Goal: Information Seeking & Learning: Learn about a topic

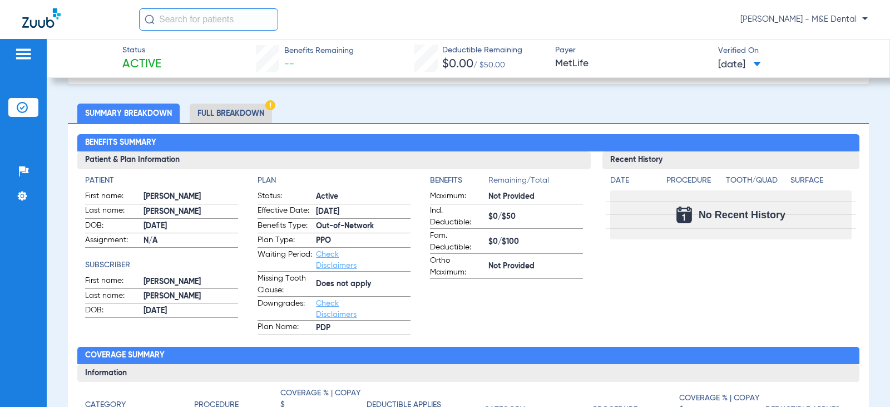
scroll to position [56, 0]
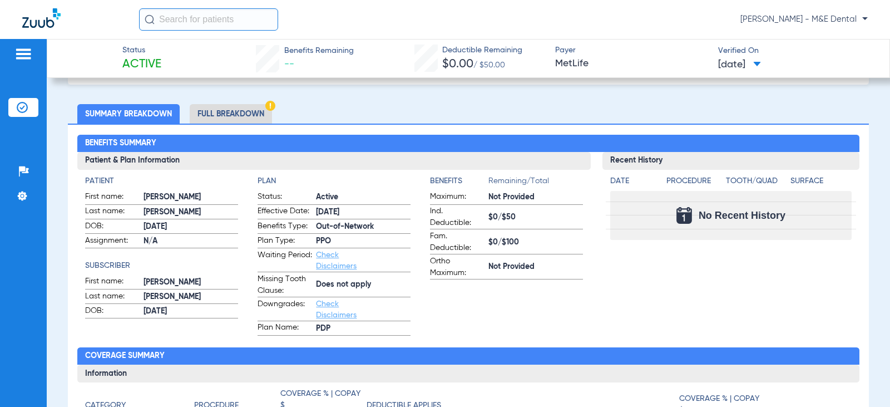
click at [619, 315] on div "Recent History Date Procedure Tooth/Quad Surface No Recent History" at bounding box center [730, 244] width 256 height 184
click at [669, 322] on div "Recent History Date Procedure Tooth/Quad Surface No Recent History" at bounding box center [730, 244] width 256 height 184
click at [638, 66] on span "MetLife" at bounding box center [632, 64] width 154 height 14
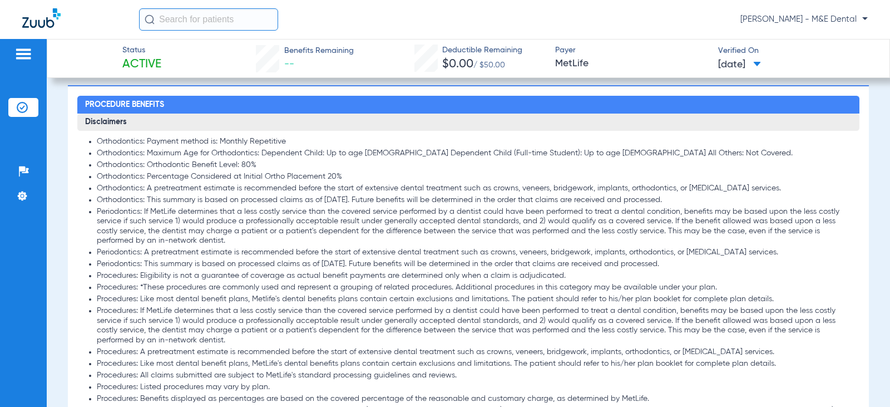
scroll to position [556, 0]
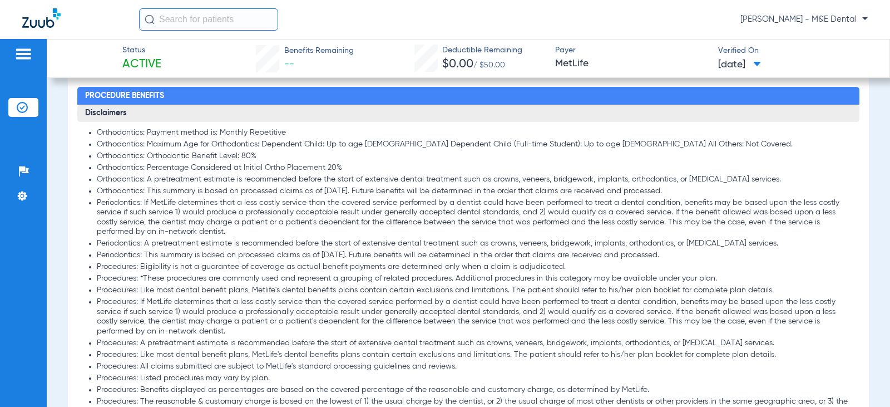
click at [537, 303] on li "Procedures: If MetLife determines that a less costly service than the covered s…" at bounding box center [474, 316] width 754 height 39
click at [625, 275] on li "Procedures: *These procedures are commonly used and represent a grouping of rel…" at bounding box center [474, 279] width 754 height 10
click at [661, 41] on div "Status Active Benefits Remaining -- Deductible Remaining $0.00 / $50.00 Payer M…" at bounding box center [468, 58] width 843 height 39
click at [562, 159] on li "Orthodontics: Orthodontic Benefit Level: 80%" at bounding box center [474, 156] width 754 height 10
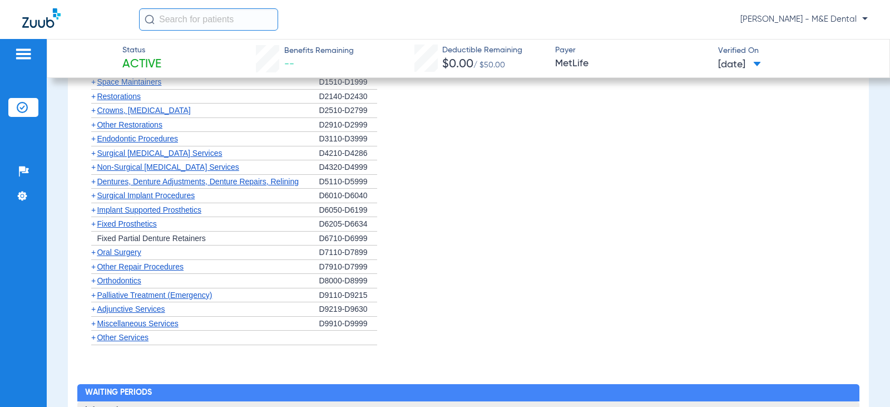
scroll to position [1224, 0]
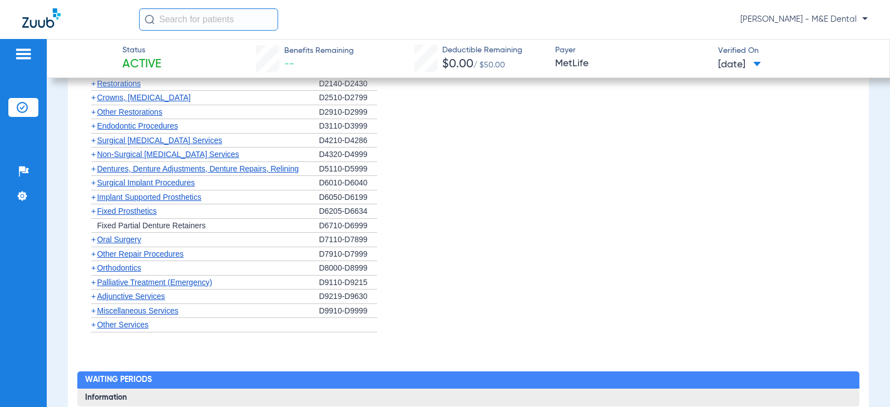
click at [119, 184] on span "Surgical Implant Procedures" at bounding box center [146, 182] width 98 height 9
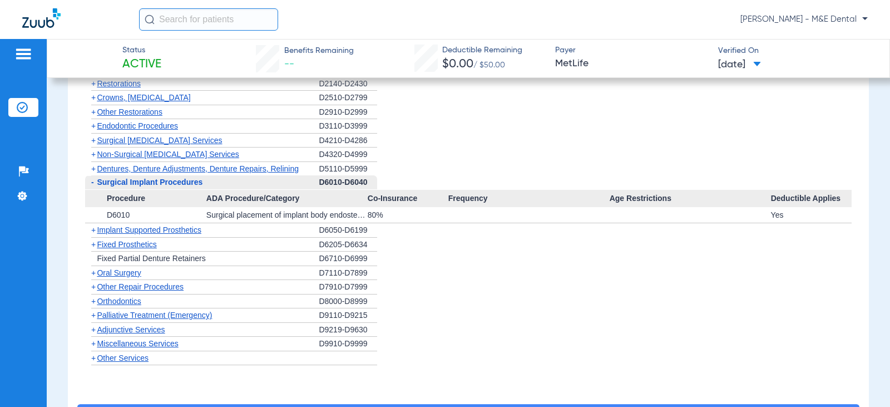
click at [119, 184] on span "Surgical Implant Procedures" at bounding box center [150, 181] width 106 height 9
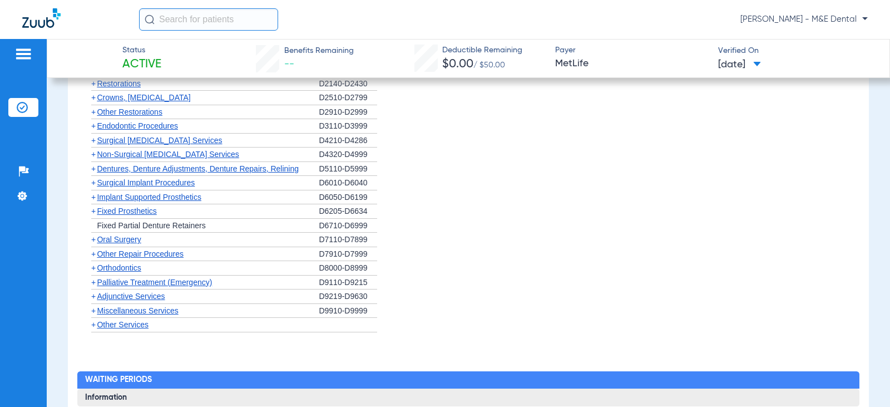
click at [121, 197] on span "Implant Supported Prosthetics" at bounding box center [149, 196] width 105 height 9
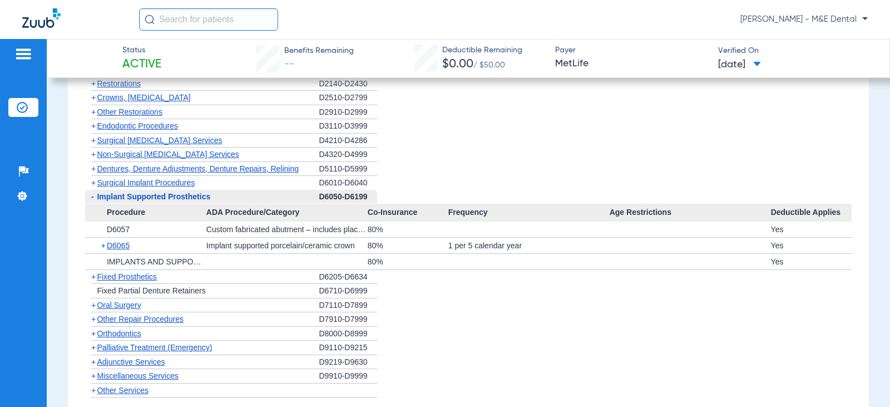
click at [121, 197] on span "Implant Supported Prosthetics" at bounding box center [153, 196] width 113 height 9
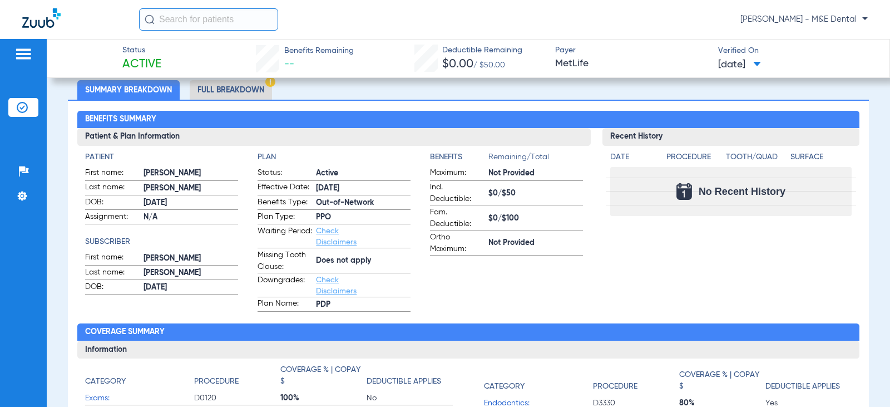
scroll to position [278, 0]
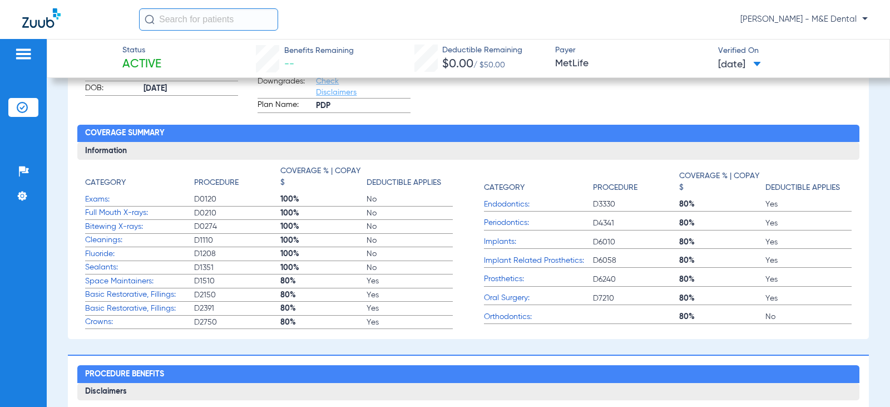
click at [712, 227] on span "80%" at bounding box center [722, 222] width 86 height 11
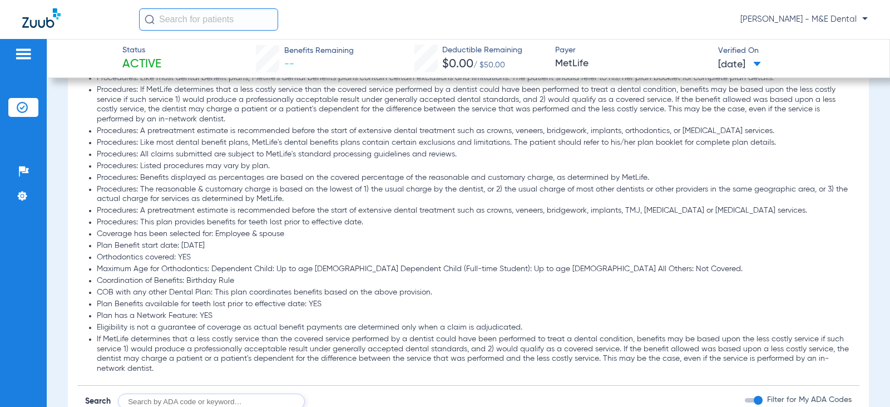
scroll to position [1001, 0]
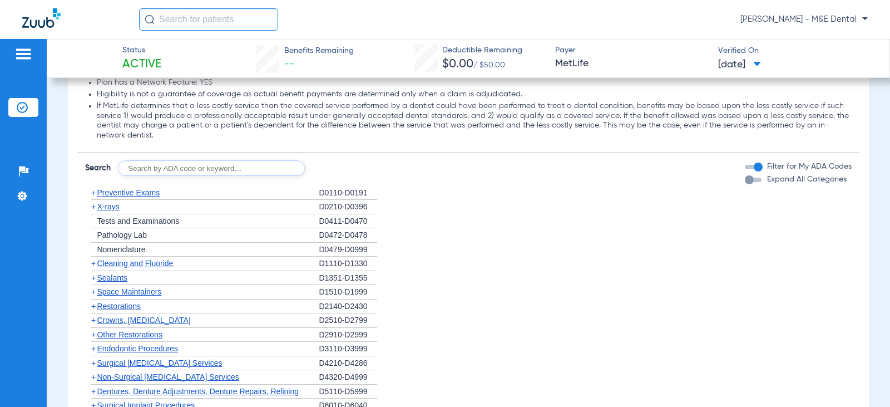
click at [225, 164] on input "text" at bounding box center [211, 168] width 187 height 16
type input "D6104"
click at [353, 166] on button "Search" at bounding box center [346, 168] width 44 height 16
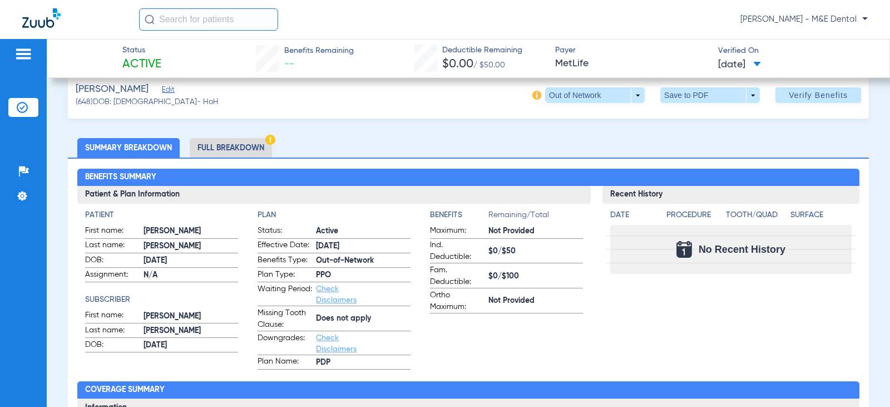
scroll to position [0, 0]
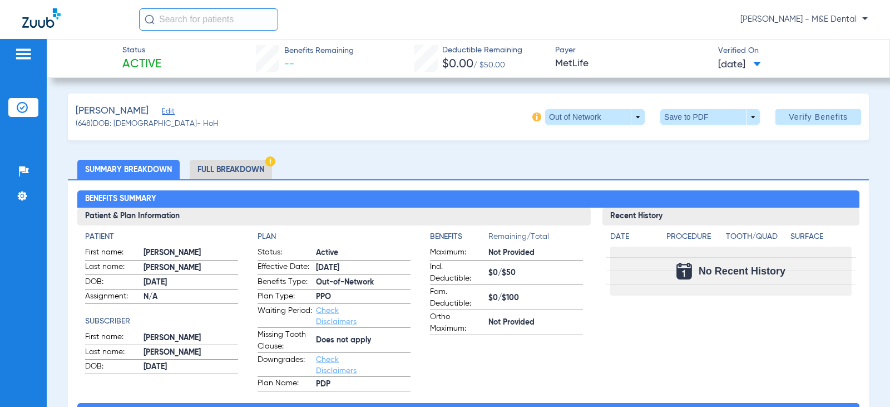
click at [408, 127] on div "[PERSON_NAME] (648) DOB: [DEMOGRAPHIC_DATA] - HoH Out of Network arrow_drop_dow…" at bounding box center [468, 116] width 801 height 47
click at [508, 166] on ul "Summary Breakdown Full Breakdown" at bounding box center [468, 169] width 801 height 19
click at [615, 166] on ul "Summary Breakdown Full Breakdown" at bounding box center [468, 169] width 801 height 19
click at [617, 349] on div "Recent History Date Procedure Tooth/Quad Surface No Recent History" at bounding box center [730, 299] width 256 height 184
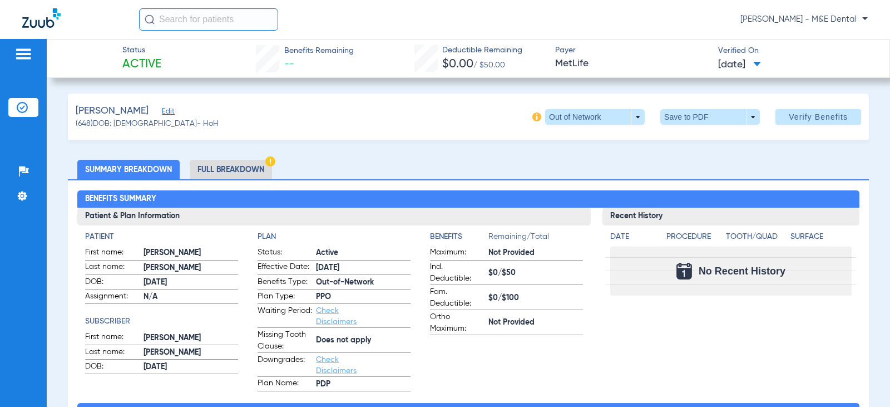
click at [527, 386] on app-benefits-information "Benefits Remaining/Total Maximum: Not Provided Ind. Deductible: $0/$50 Fam. Ded…" at bounding box center [506, 311] width 153 height 160
click at [408, 87] on div "Status Active Benefits Remaining -- Deductible Remaining $0.00 / $50.00 Payer M…" at bounding box center [468, 223] width 843 height 368
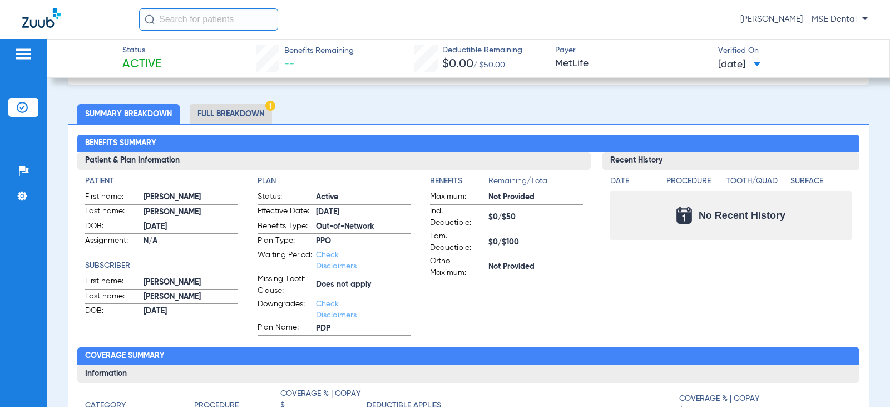
click at [217, 112] on li "Full Breakdown" at bounding box center [231, 113] width 82 height 19
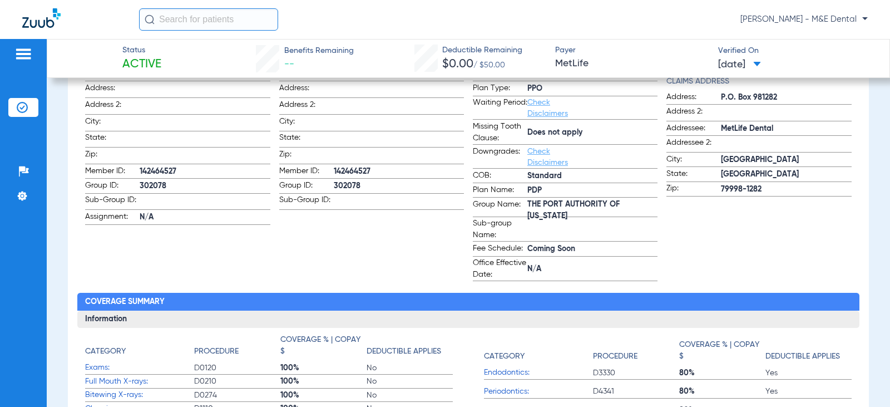
scroll to position [221, 0]
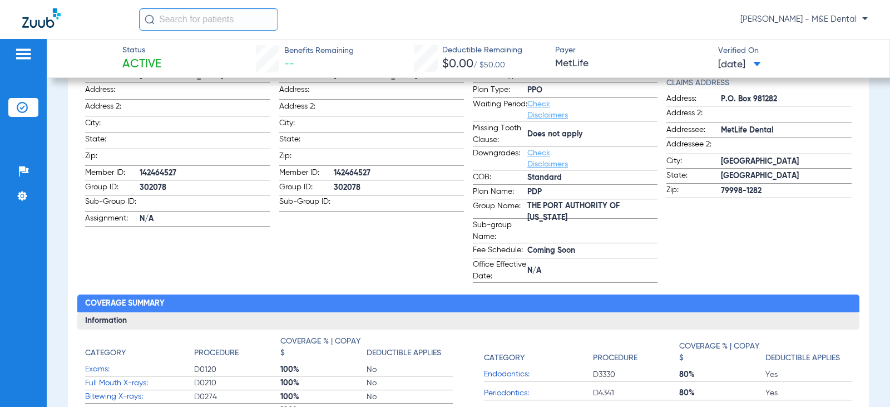
click at [655, 28] on div "[PERSON_NAME] - M&E Dental" at bounding box center [503, 19] width 729 height 22
click at [541, 251] on span "Coming Soon" at bounding box center [592, 251] width 130 height 12
click at [487, 115] on span "Waiting Period:" at bounding box center [500, 109] width 55 height 22
click at [375, 203] on span at bounding box center [399, 202] width 130 height 12
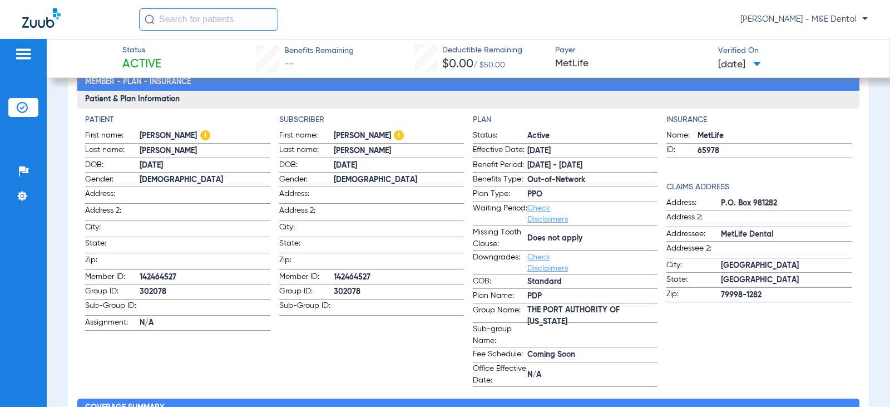
scroll to position [110, 0]
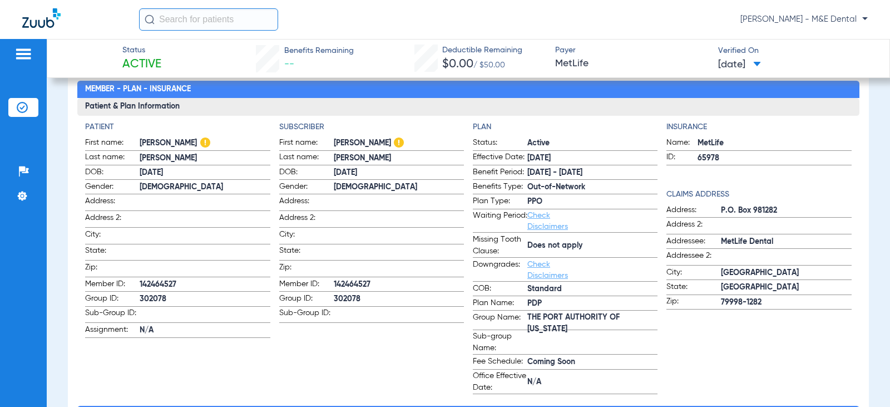
click at [603, 195] on form "Status: Active Effective Date: [DATE] Benefit Period: [DATE] - [DATE] Benefits …" at bounding box center [565, 265] width 185 height 257
click at [640, 27] on div "[PERSON_NAME] - M&E Dental" at bounding box center [503, 19] width 729 height 22
click at [370, 216] on span at bounding box center [399, 218] width 130 height 12
